Goal: Task Accomplishment & Management: Complete application form

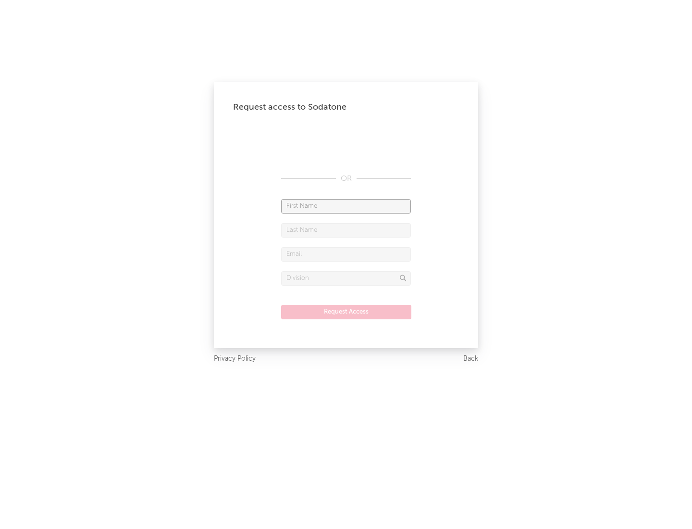
click at [346, 206] on input "text" at bounding box center [346, 206] width 130 height 14
type input "[PERSON_NAME]"
click at [346, 230] on input "text" at bounding box center [346, 230] width 130 height 14
type input "[PERSON_NAME]"
click at [346, 254] on input "text" at bounding box center [346, 254] width 130 height 14
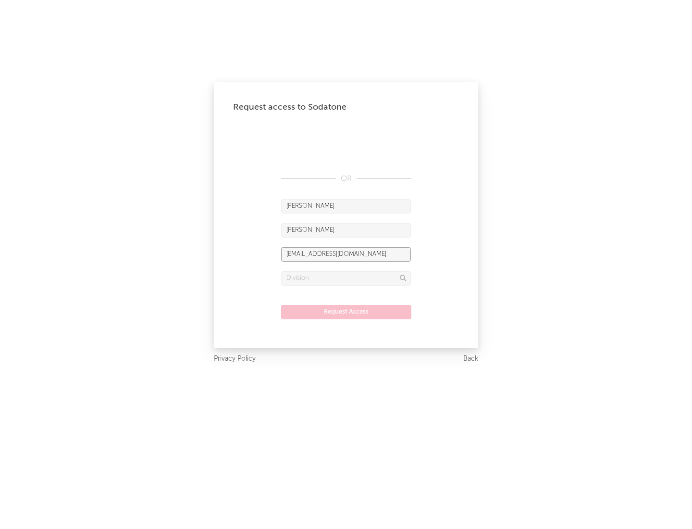
type input "[EMAIL_ADDRESS][DOMAIN_NAME]"
click at [346, 278] on input "text" at bounding box center [346, 278] width 130 height 14
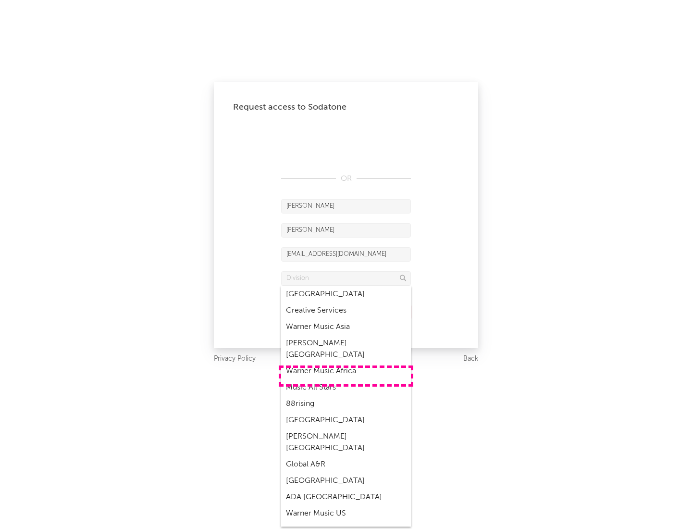
click at [346, 379] on div "Music All Stars" at bounding box center [346, 387] width 130 height 16
type input "Music All Stars"
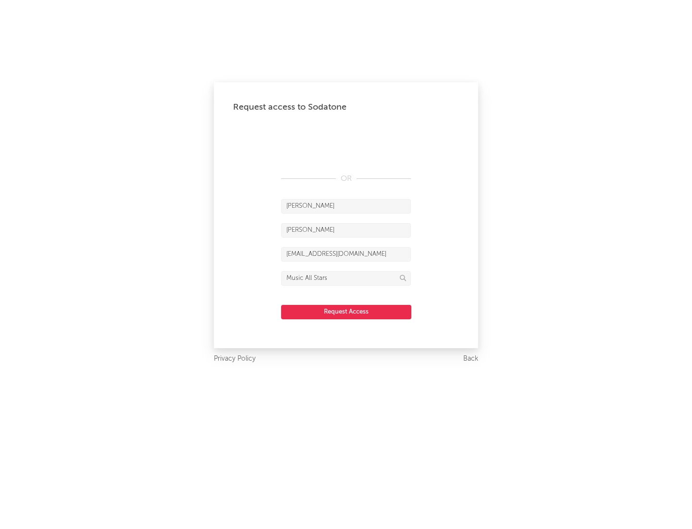
click at [346, 311] on button "Request Access" at bounding box center [346, 312] width 130 height 14
